Goal: Information Seeking & Learning: Check status

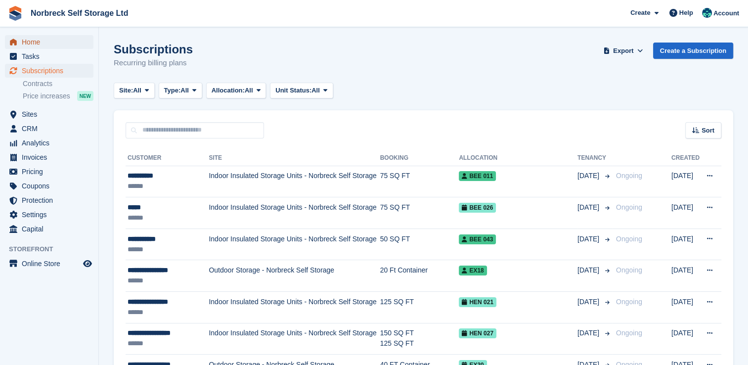
click at [43, 43] on span "Home" at bounding box center [51, 42] width 59 height 14
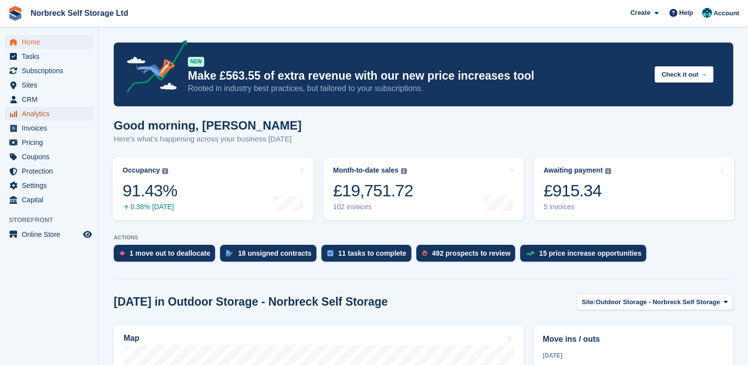
click at [42, 113] on span "Analytics" at bounding box center [51, 114] width 59 height 14
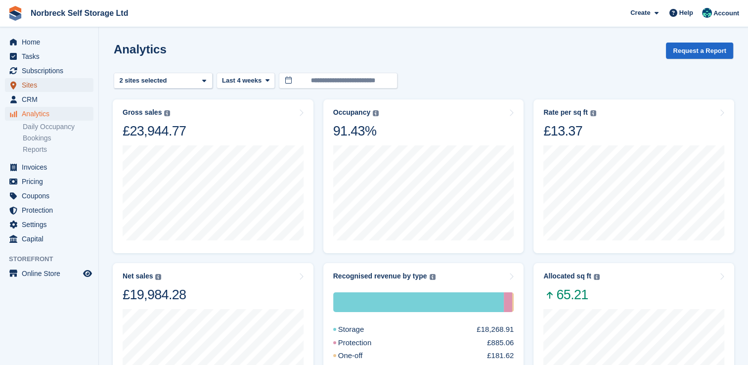
click at [34, 87] on span "Sites" at bounding box center [51, 85] width 59 height 14
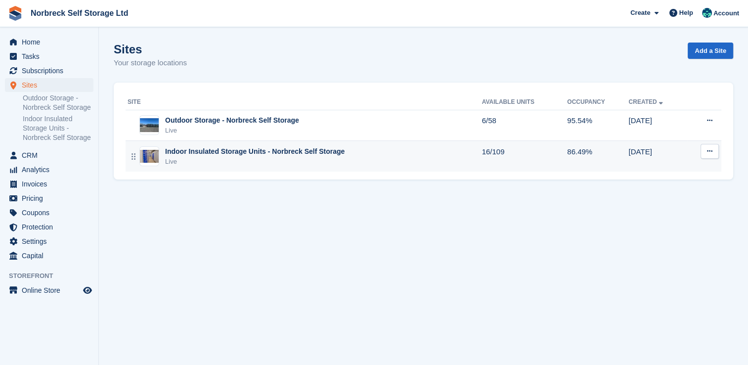
click at [199, 160] on div "Live" at bounding box center [254, 162] width 179 height 10
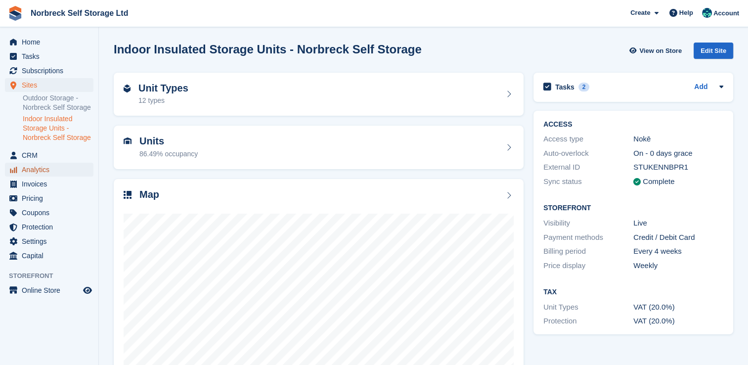
click at [34, 171] on span "Analytics" at bounding box center [51, 170] width 59 height 14
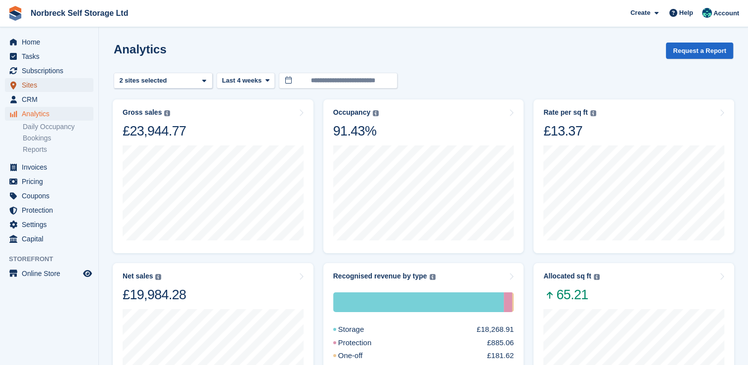
click at [34, 88] on span "Sites" at bounding box center [51, 85] width 59 height 14
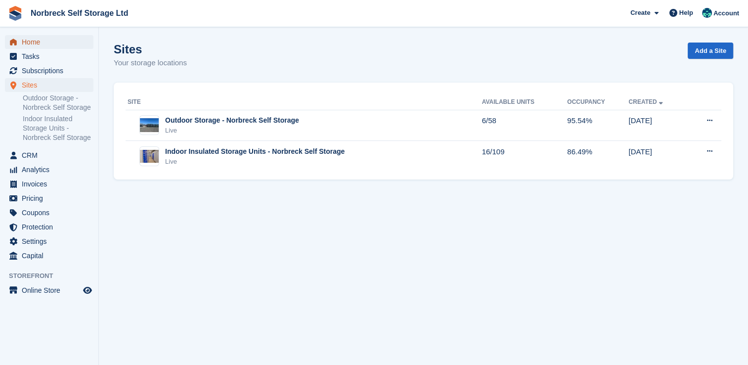
click at [38, 44] on span "Home" at bounding box center [51, 42] width 59 height 14
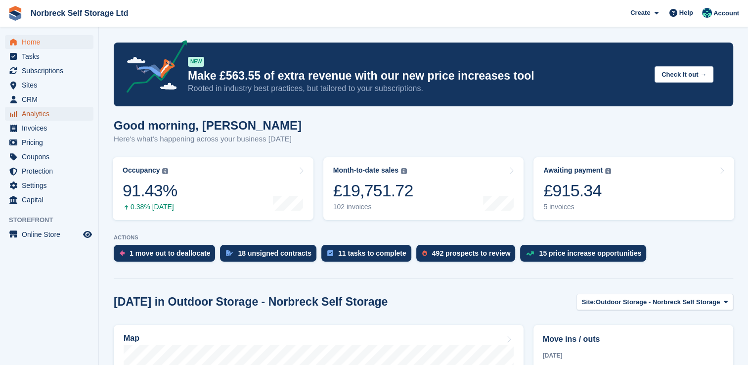
click at [30, 113] on span "Analytics" at bounding box center [51, 114] width 59 height 14
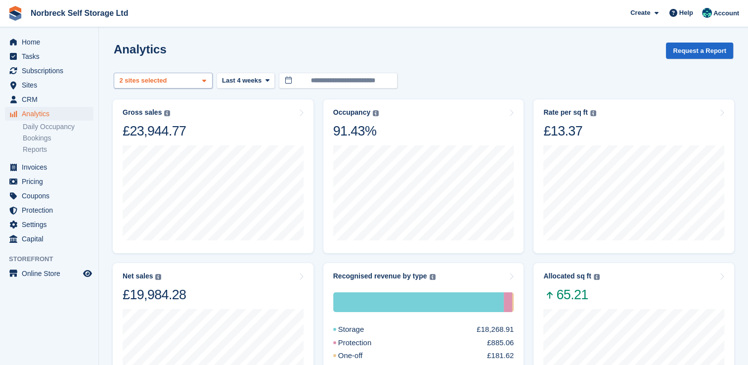
click at [201, 80] on span at bounding box center [204, 81] width 8 height 8
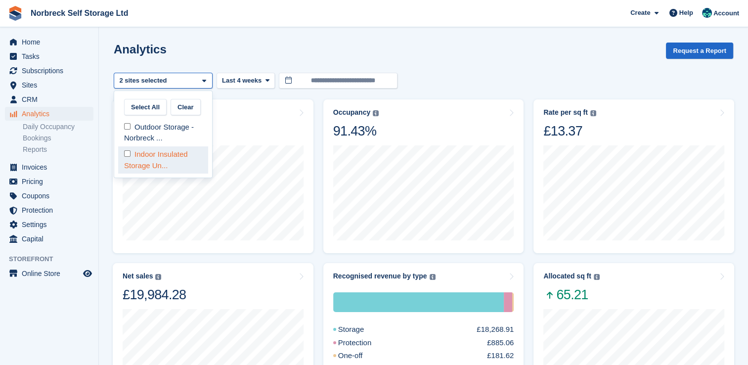
click at [178, 156] on div "Indoor Insulated Storage Un..." at bounding box center [163, 159] width 90 height 27
select select "****"
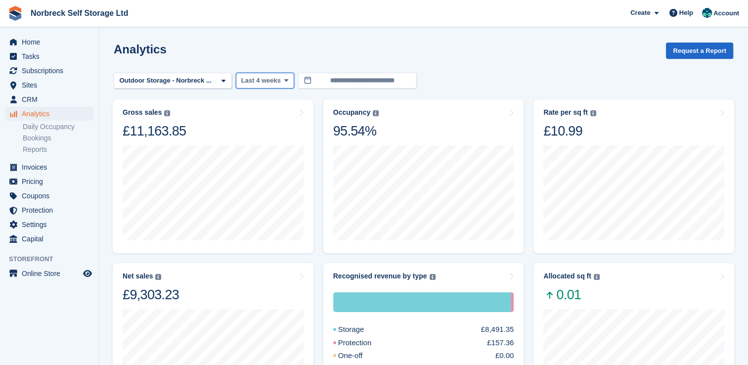
click at [284, 81] on icon at bounding box center [286, 80] width 4 height 6
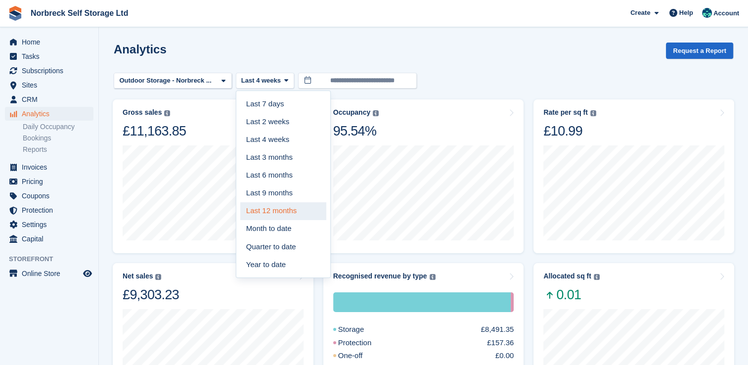
click at [263, 206] on link "Last 12 months" at bounding box center [283, 211] width 86 height 18
